Goal: Check status

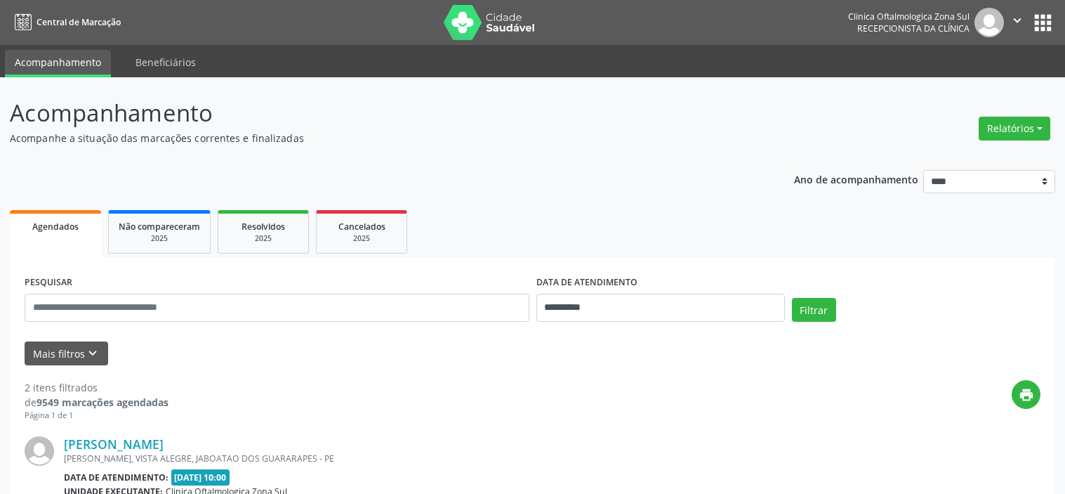
select select "*"
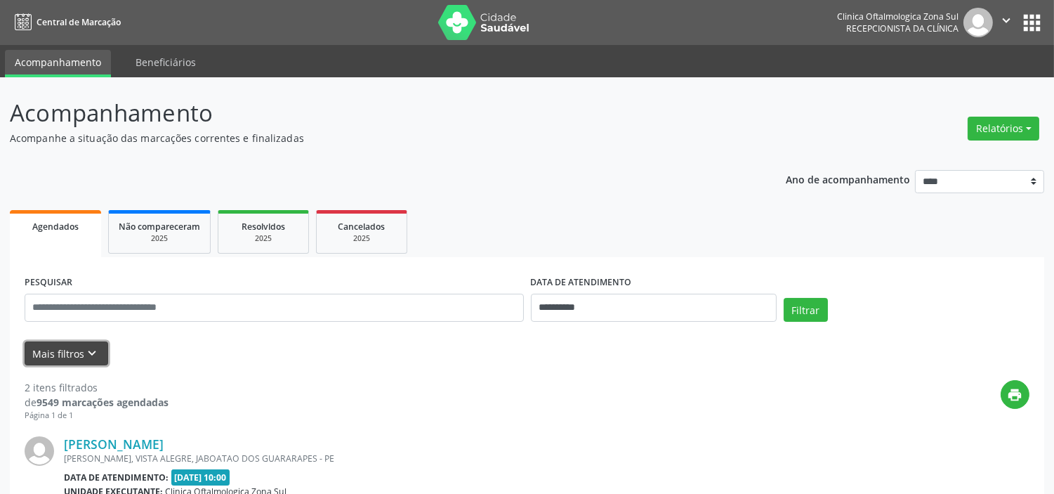
click at [87, 363] on button "Mais filtros keyboard_arrow_down" at bounding box center [67, 353] width 84 height 25
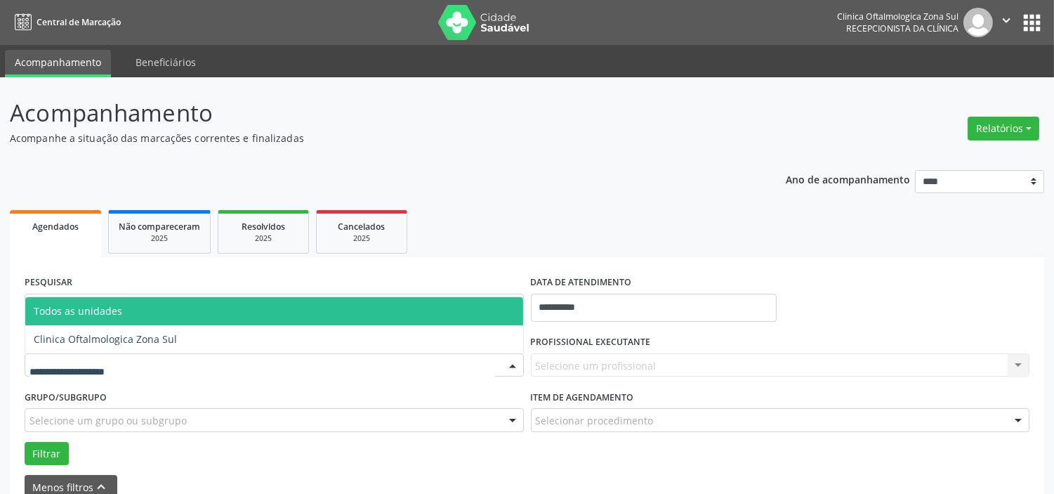
click at [141, 357] on div at bounding box center [274, 365] width 499 height 24
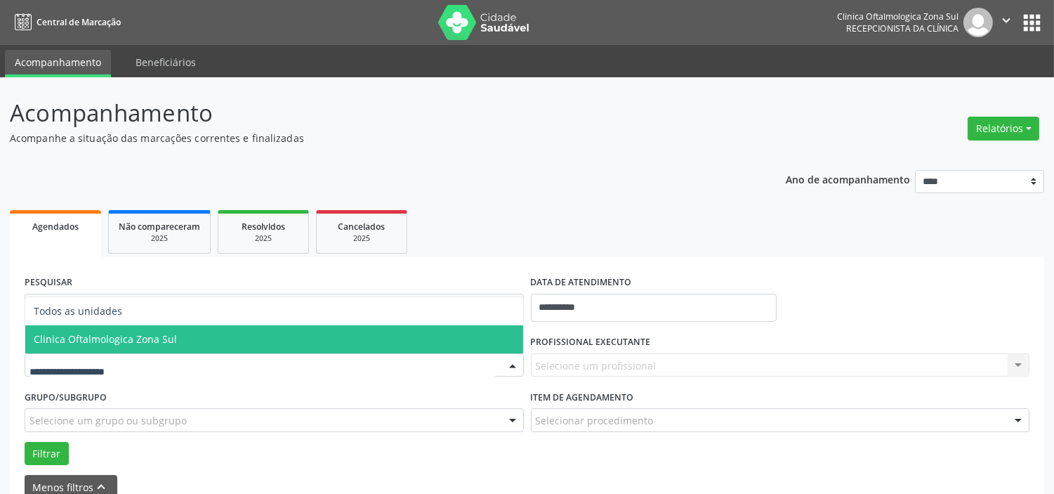
click at [141, 337] on span "Clinica Oftalmologica Zona Sul" at bounding box center [105, 338] width 143 height 13
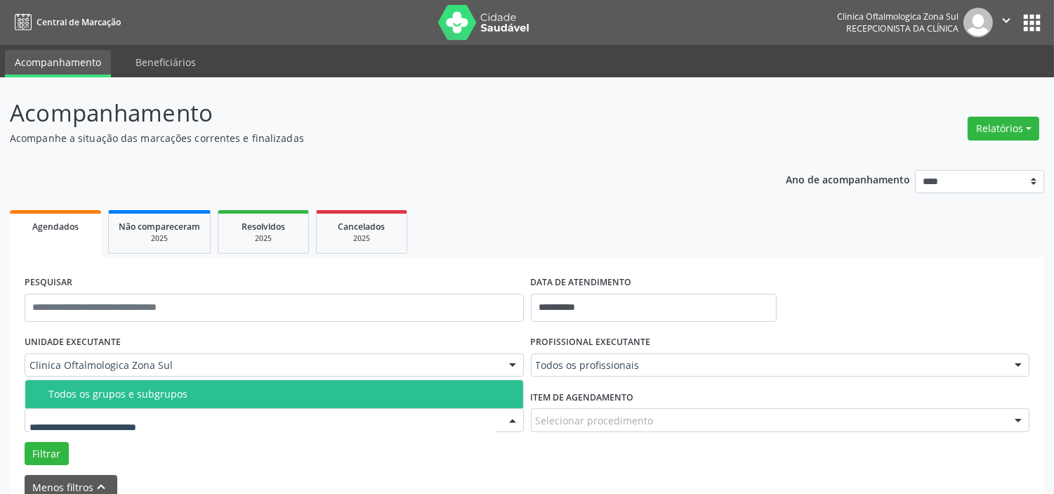
click at [174, 396] on div "Todos os grupos e subgrupos" at bounding box center [281, 393] width 466 height 11
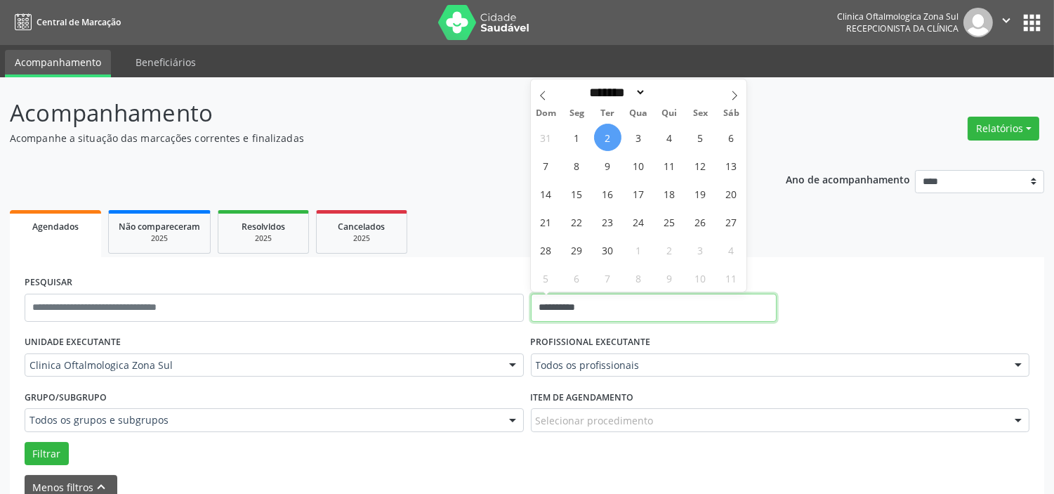
click at [613, 305] on input "**********" at bounding box center [654, 308] width 246 height 28
click at [586, 247] on span "29" at bounding box center [576, 249] width 27 height 27
type input "**********"
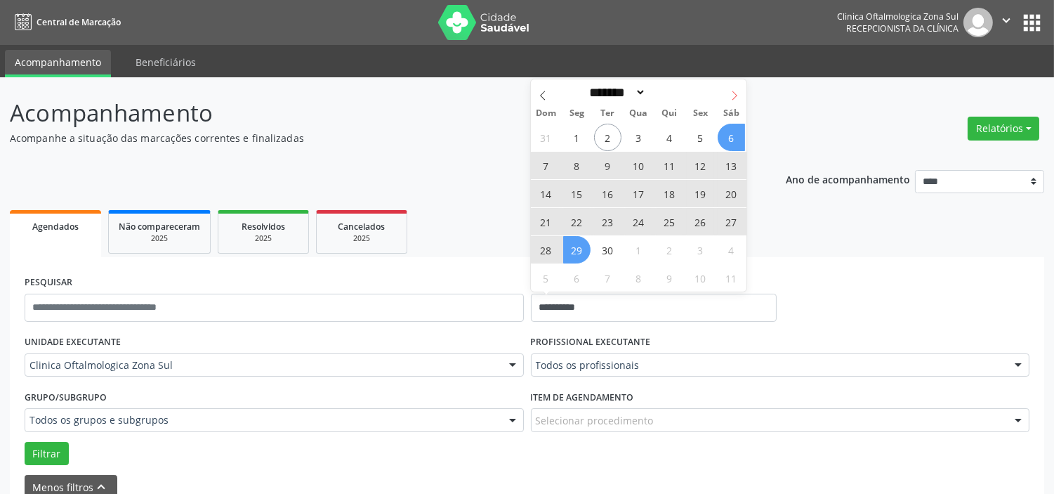
click at [732, 91] on icon at bounding box center [735, 96] width 10 height 10
select select "*"
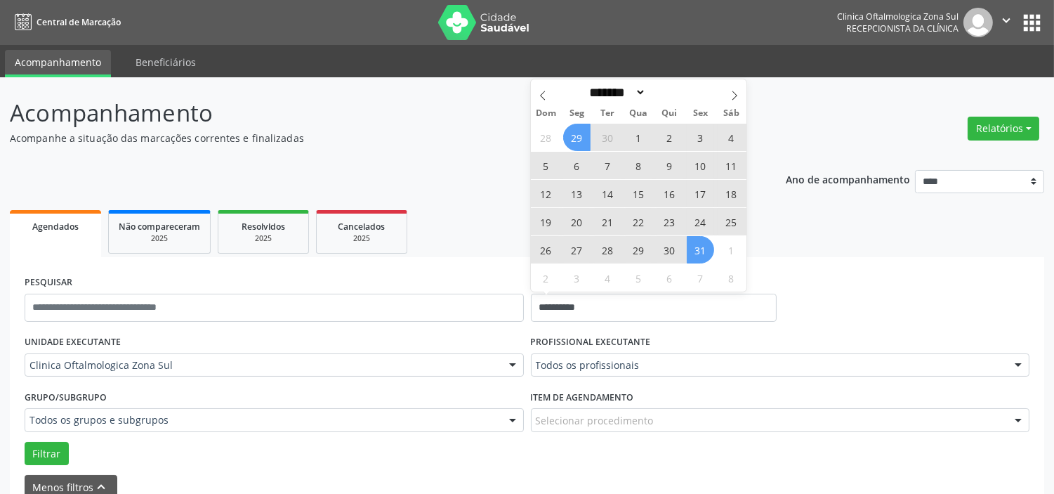
click at [694, 253] on span "31" at bounding box center [700, 249] width 27 height 27
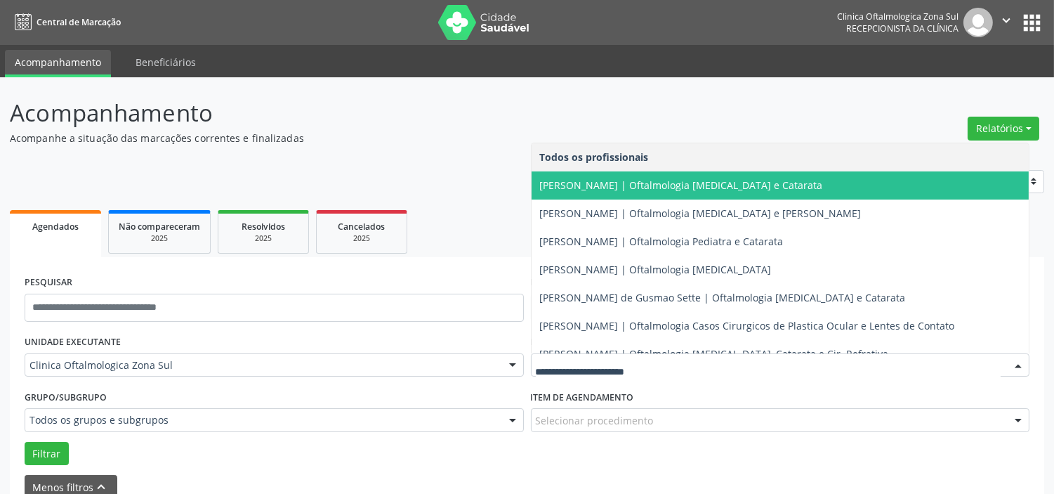
click at [602, 184] on span "[PERSON_NAME] | Oftalmologia [MEDICAL_DATA] e Catarata" at bounding box center [681, 184] width 283 height 13
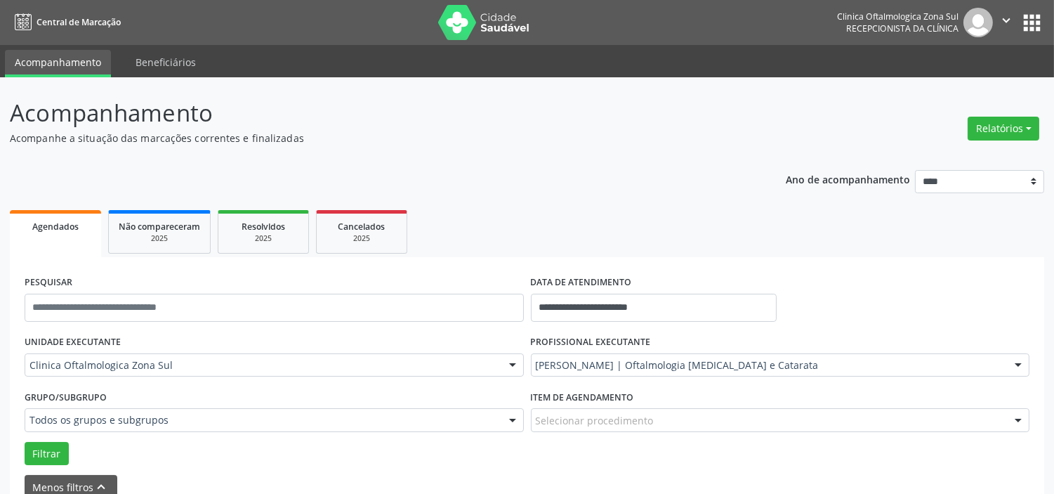
click at [67, 450] on div "Filtrar" at bounding box center [527, 454] width 1012 height 24
click at [58, 451] on button "Filtrar" at bounding box center [47, 454] width 44 height 24
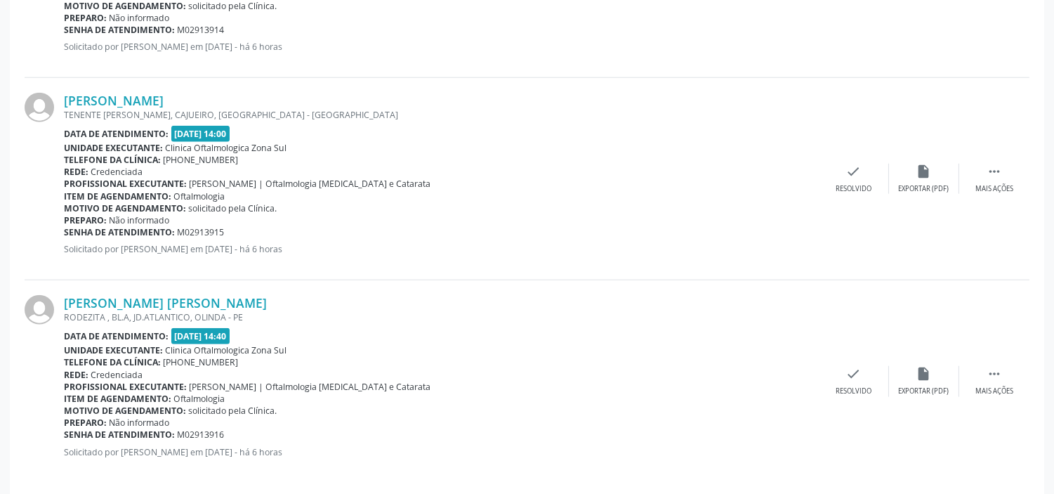
scroll to position [2716, 0]
